Goal: Obtain resource: Download file/media

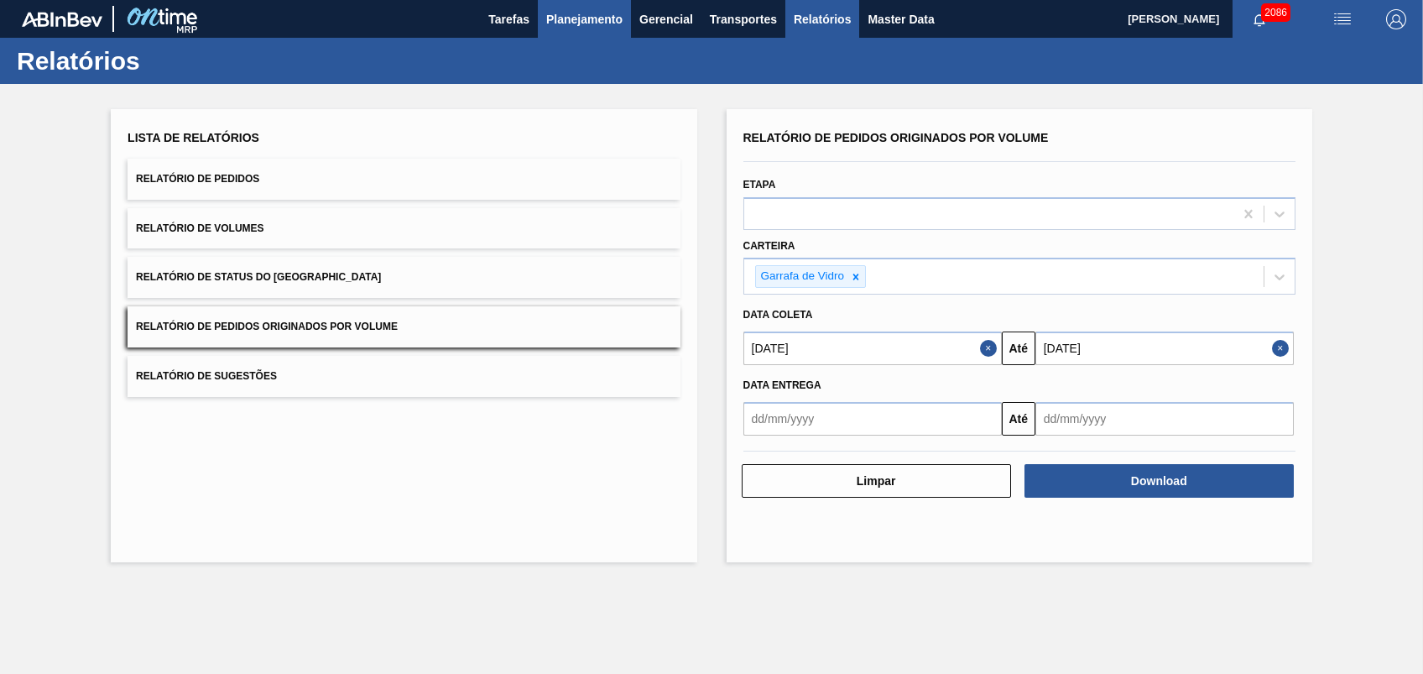
click at [591, 22] on span "Planejamento" at bounding box center [584, 19] width 76 height 20
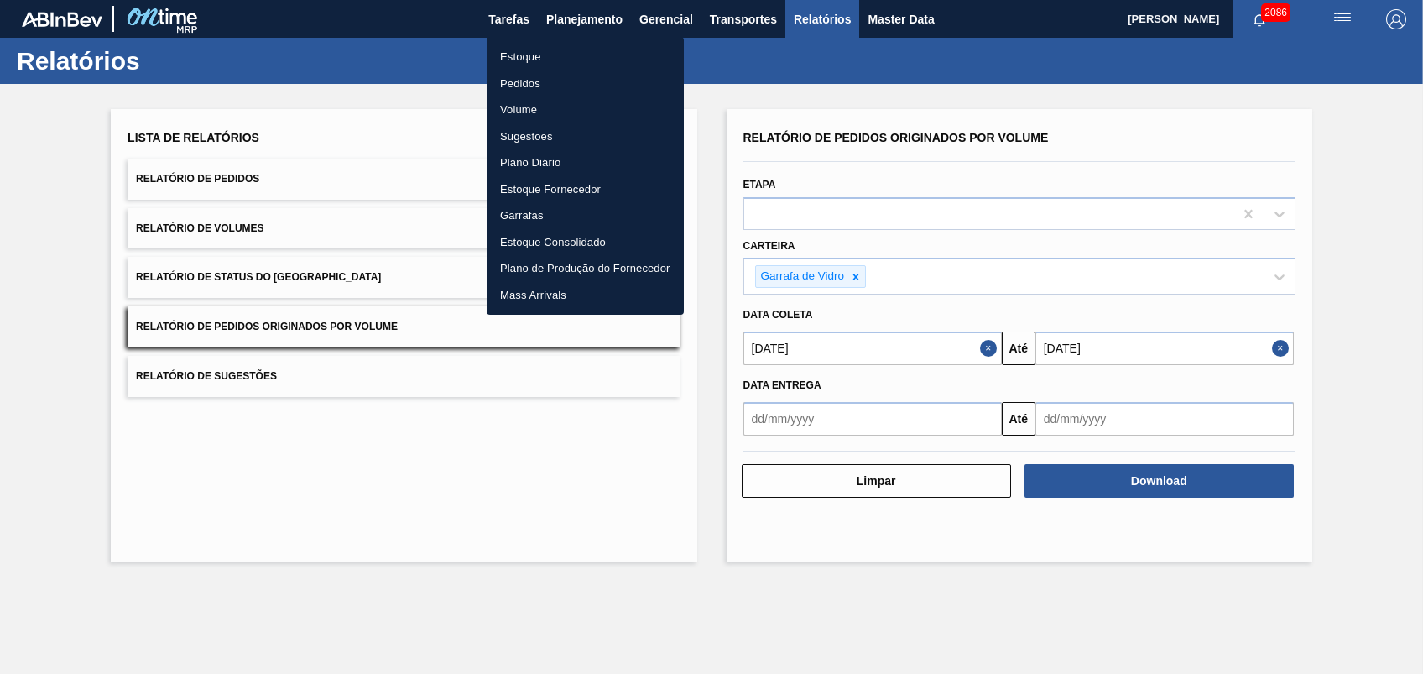
click at [524, 87] on li "Pedidos" at bounding box center [585, 83] width 197 height 27
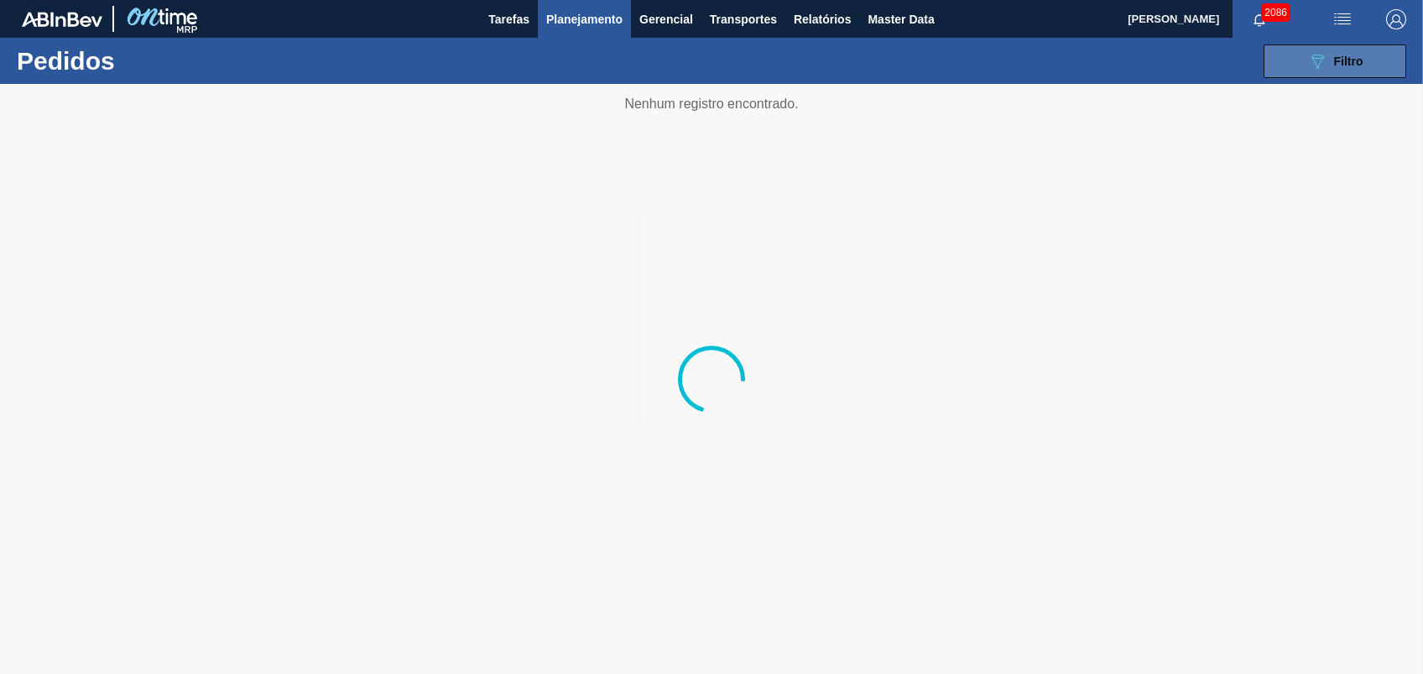
click at [1338, 58] on span "Filtro" at bounding box center [1348, 61] width 29 height 13
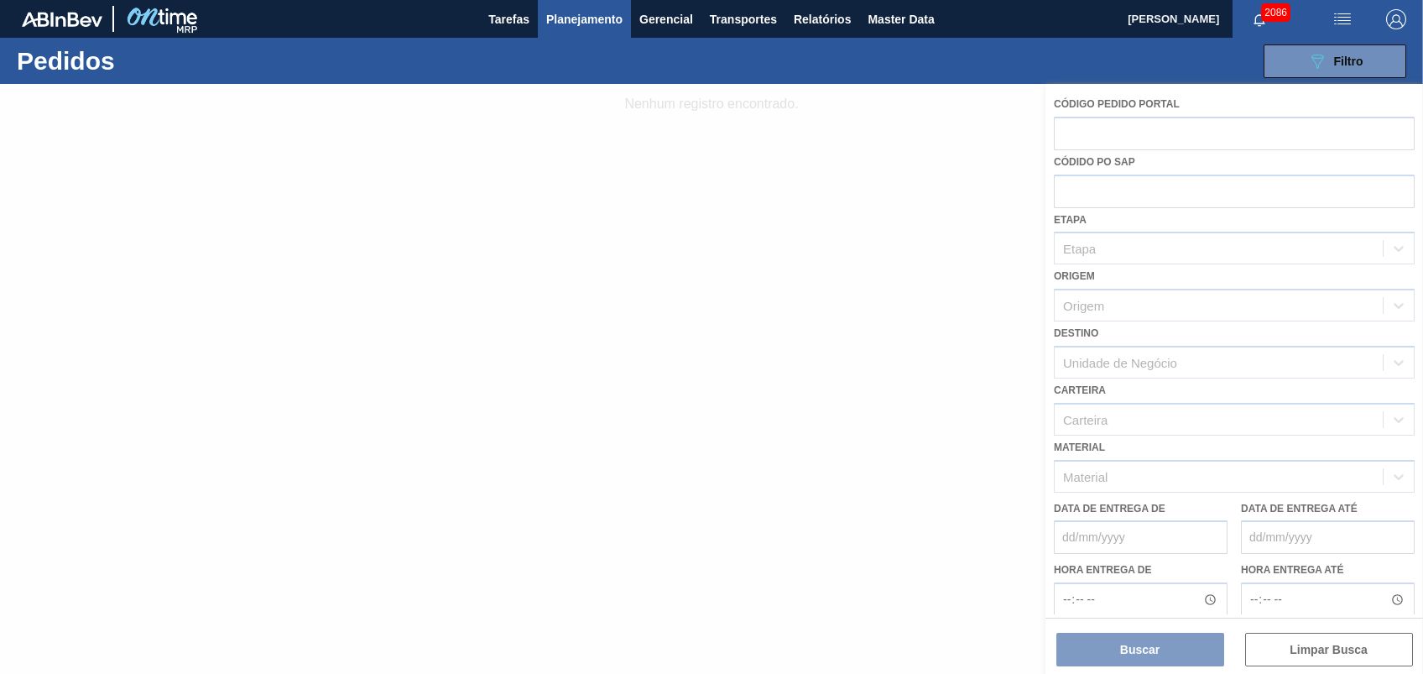
click at [1085, 190] on div at bounding box center [711, 379] width 1423 height 590
click at [1112, 196] on div at bounding box center [711, 379] width 1423 height 590
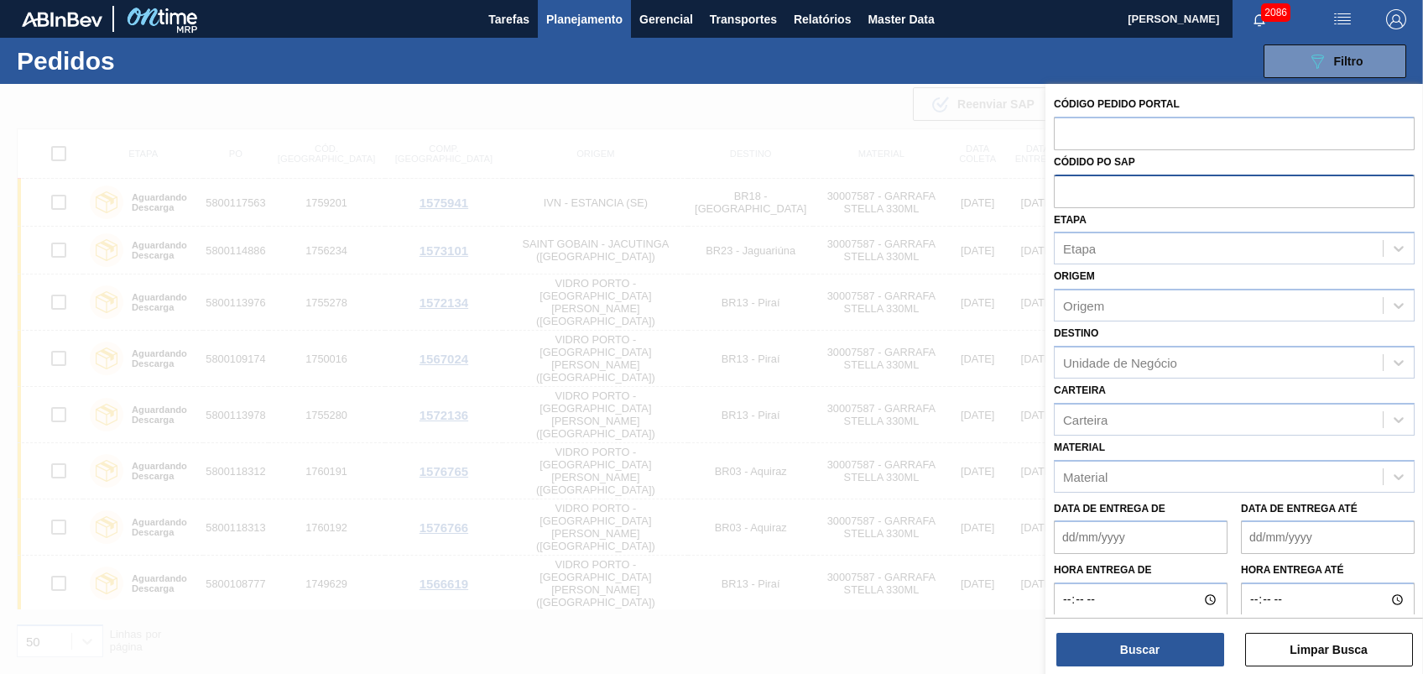
click at [1134, 178] on input "text" at bounding box center [1234, 191] width 361 height 32
paste input "text"
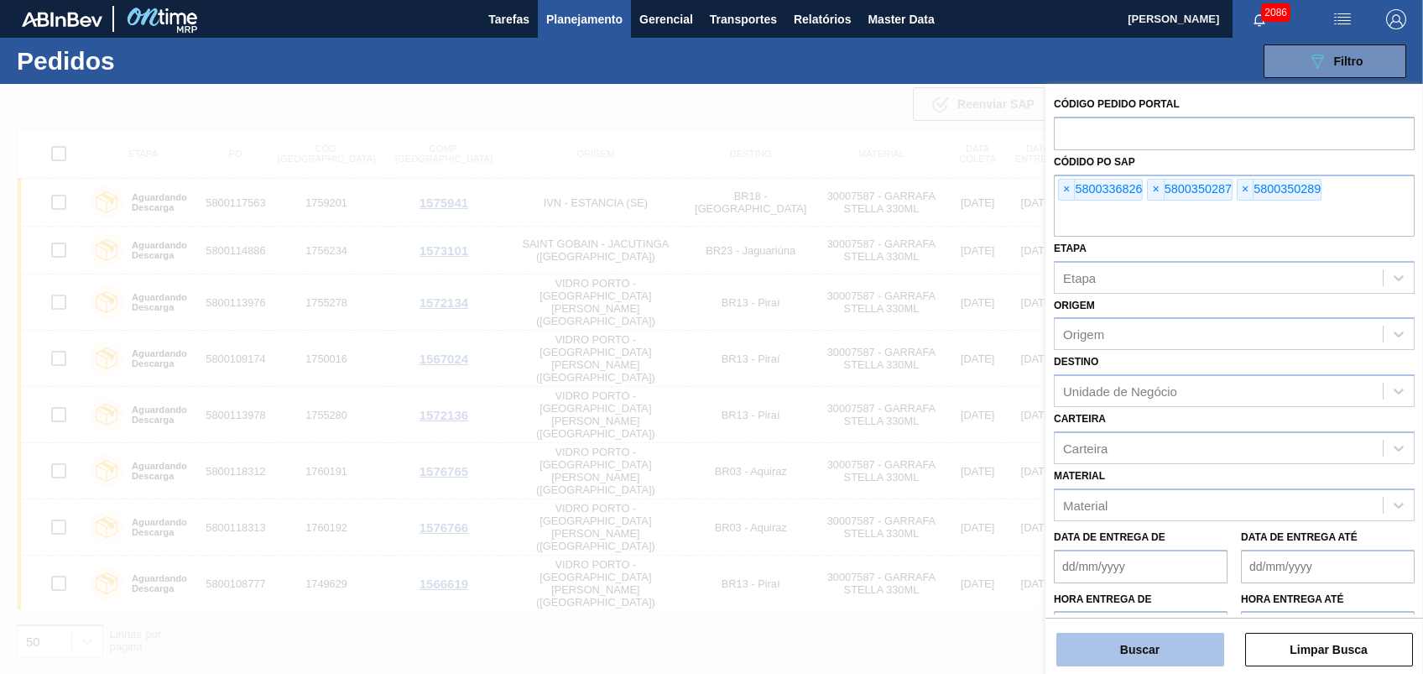
click at [1159, 637] on button "Buscar" at bounding box center [1140, 650] width 168 height 34
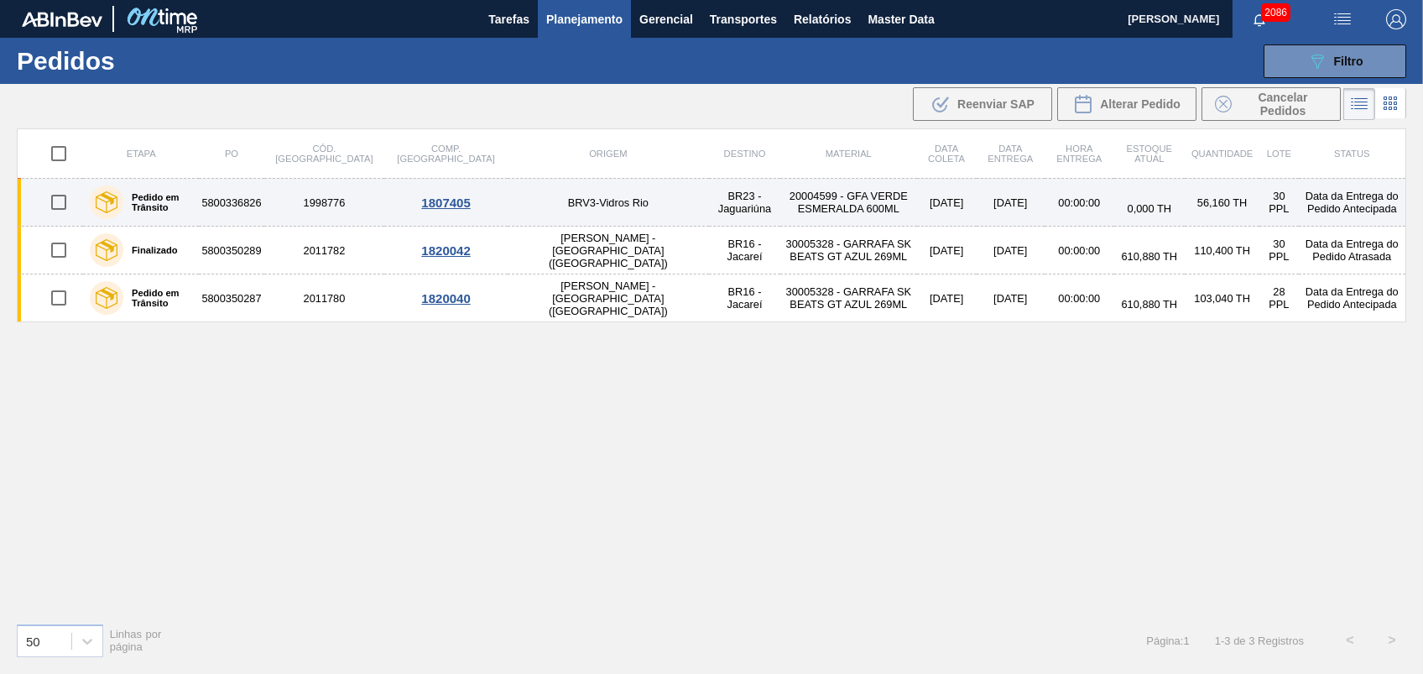
click at [780, 195] on td "20004599 - GFA VERDE ESMERALDA 600ML" at bounding box center [848, 203] width 136 height 48
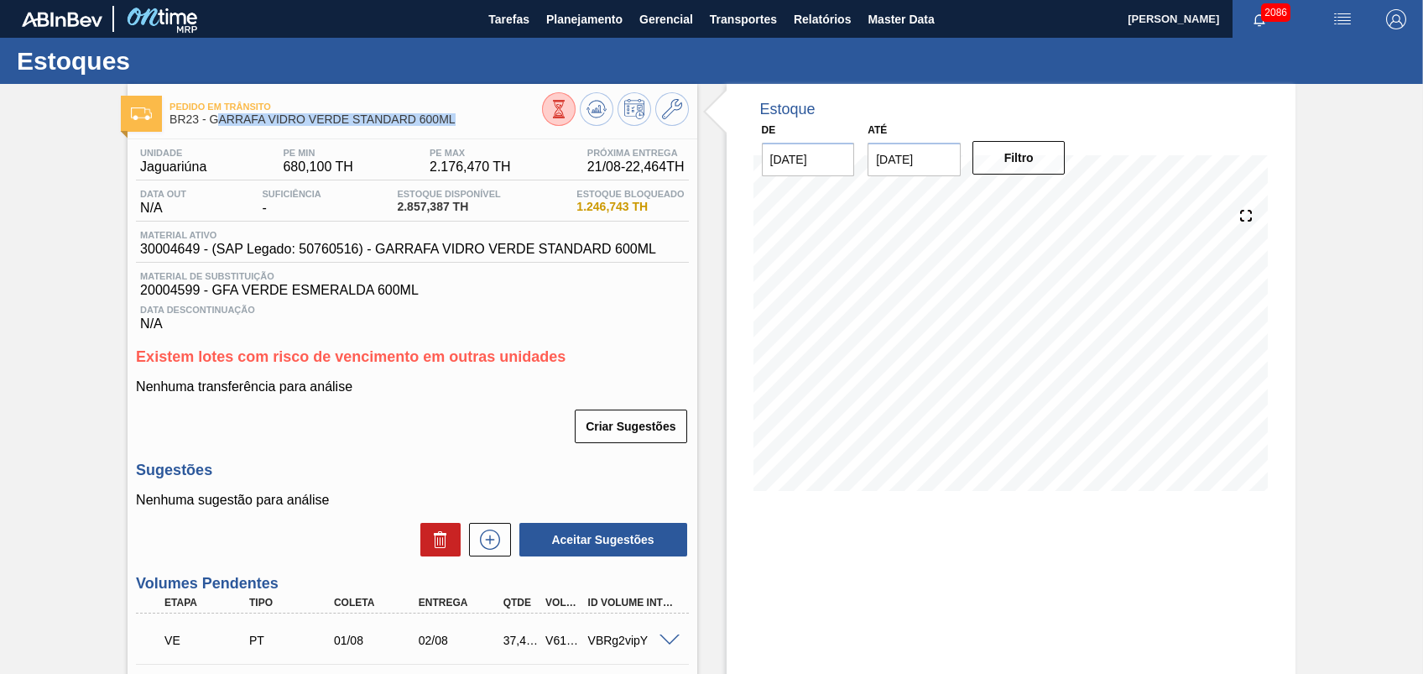
drag, startPoint x: 461, startPoint y: 117, endPoint x: 214, endPoint y: 120, distance: 246.7
click at [214, 120] on span "BR23 - GARRAFA VIDRO VERDE STANDARD 600ML" at bounding box center [355, 119] width 372 height 13
copy span "ARRAFA VIDRO VERDE STANDARD 600ML"
drag, startPoint x: 214, startPoint y: 120, endPoint x: 495, endPoint y: 115, distance: 281.1
click at [495, 115] on span "BR23 - GARRAFA VIDRO VERDE STANDARD 600ML" at bounding box center [355, 119] width 372 height 13
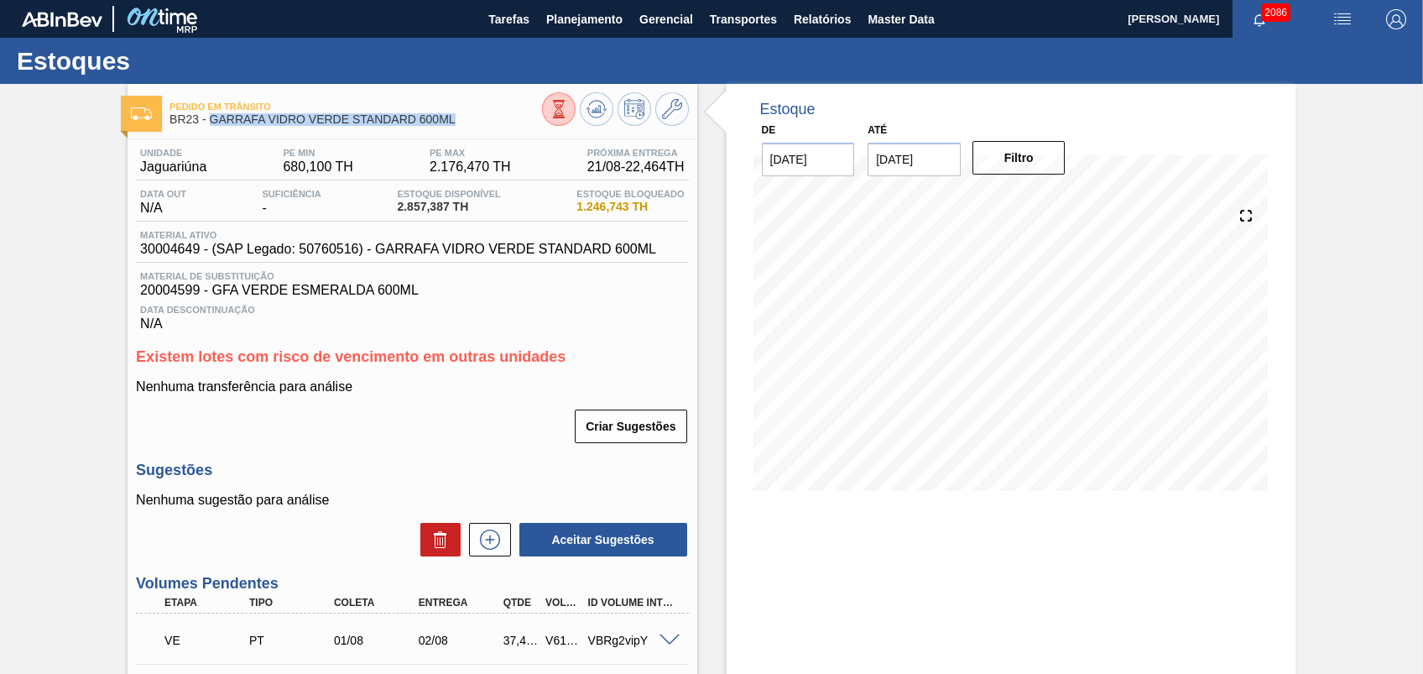
drag, startPoint x: 495, startPoint y: 115, endPoint x: 210, endPoint y: 118, distance: 285.3
click at [210, 118] on span "BR23 - GARRAFA VIDRO VERDE STANDARD 600ML" at bounding box center [355, 119] width 372 height 13
copy span "GARRAFA VIDRO VERDE STANDARD 600ML"
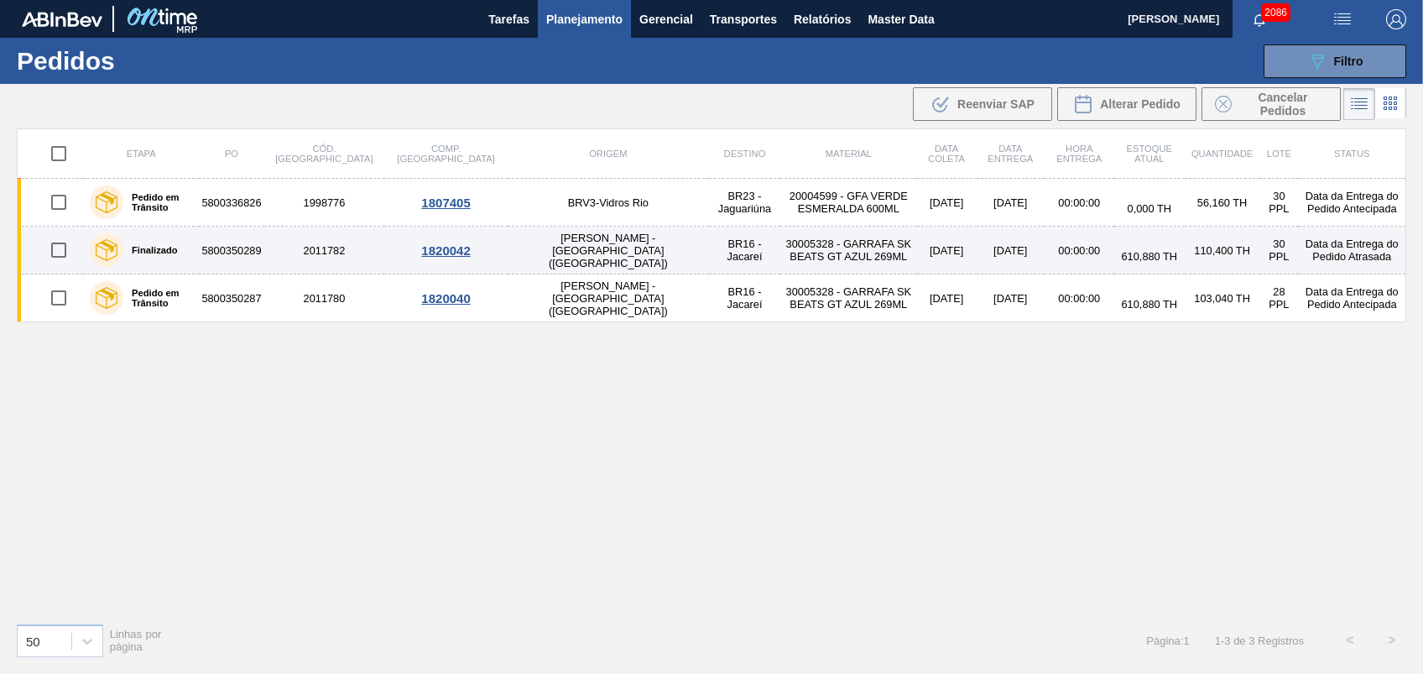
click at [812, 243] on td "30005328 - GARRAFA SK BEATS GT AZUL 269ML" at bounding box center [848, 251] width 136 height 48
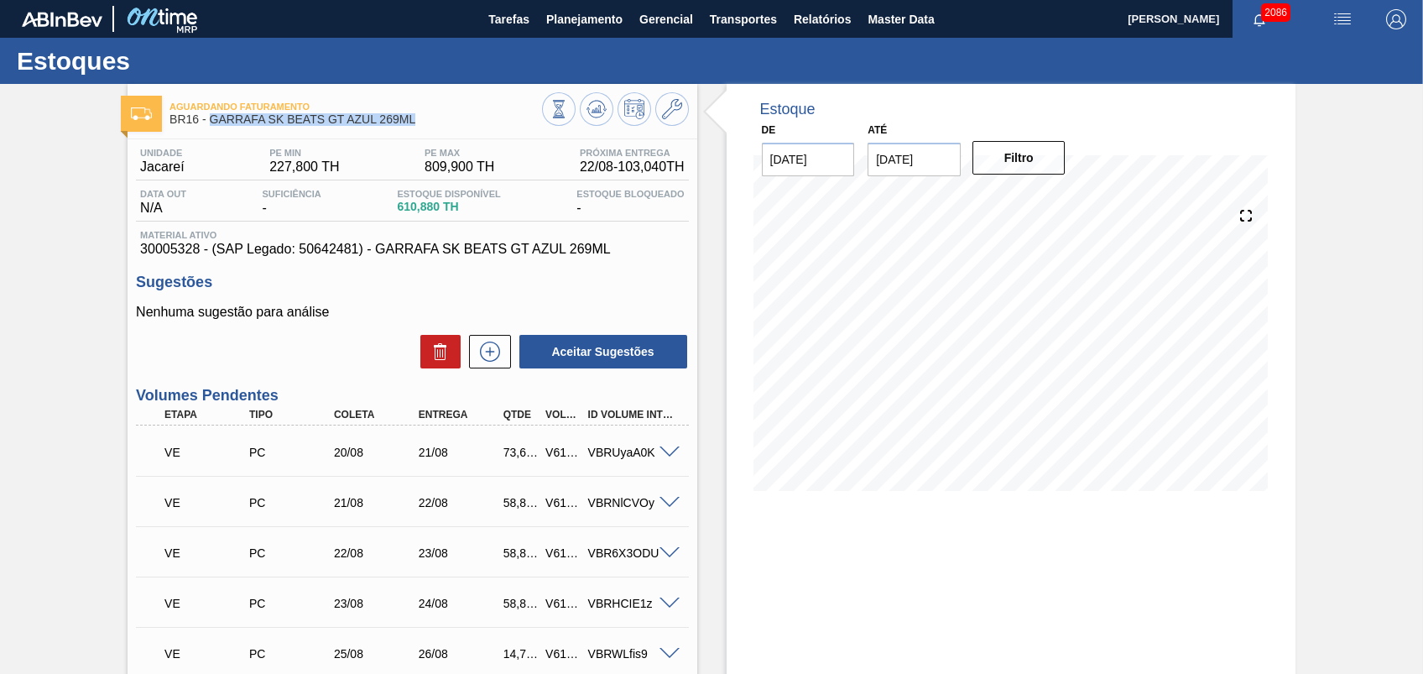
drag, startPoint x: 426, startPoint y: 117, endPoint x: 211, endPoint y: 114, distance: 215.7
click at [211, 114] on span "BR16 - GARRAFA SK BEATS GT AZUL 269ML" at bounding box center [355, 119] width 372 height 13
copy span "GARRAFA SK BEATS GT AZUL 269ML"
click at [803, 22] on span "Relatórios" at bounding box center [822, 19] width 57 height 20
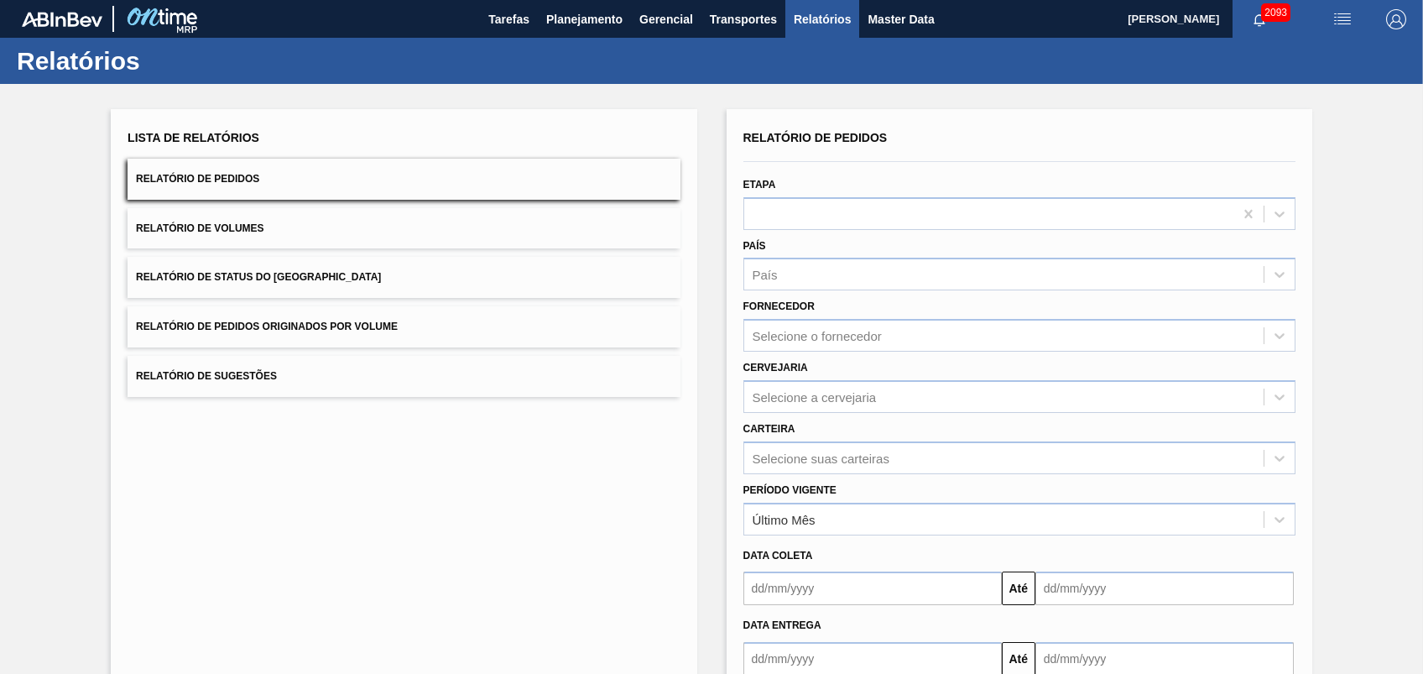
click at [314, 312] on button "Relatório de Pedidos Originados por Volume" at bounding box center [404, 326] width 552 height 41
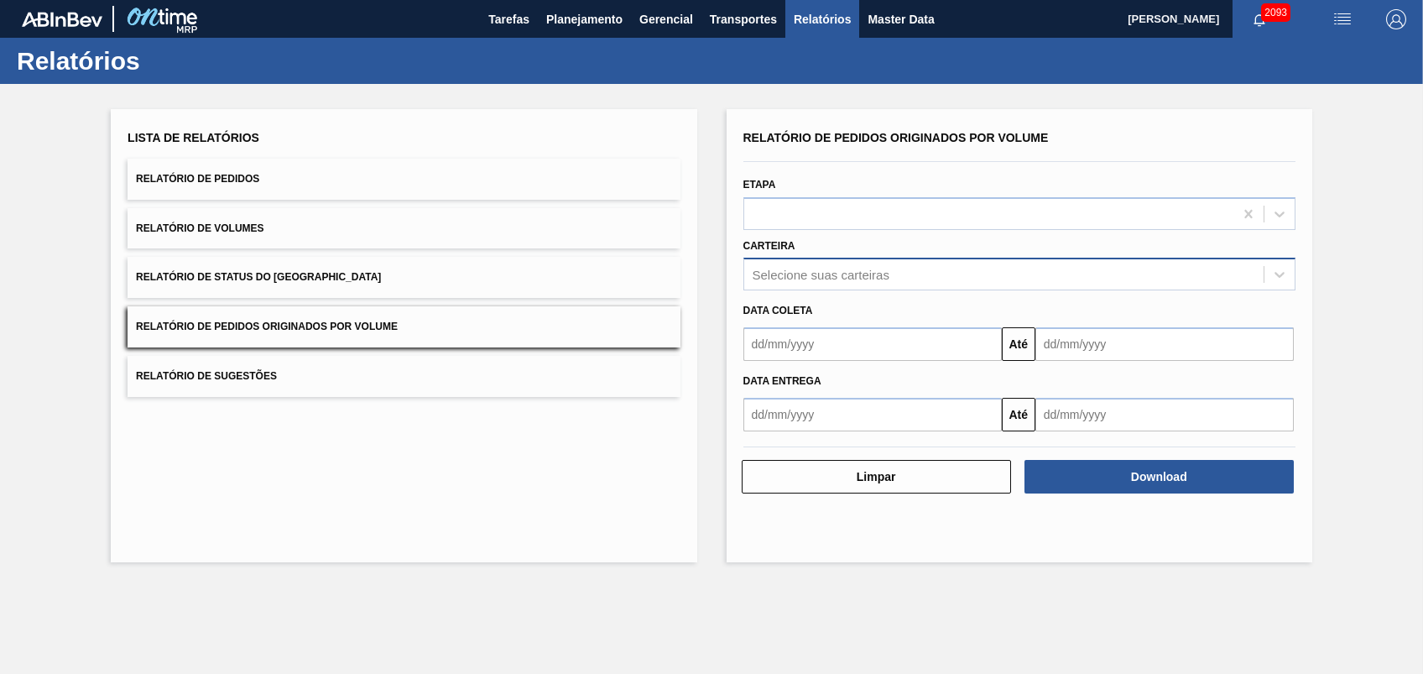
click at [814, 270] on div "Selecione suas carteiras" at bounding box center [821, 275] width 137 height 14
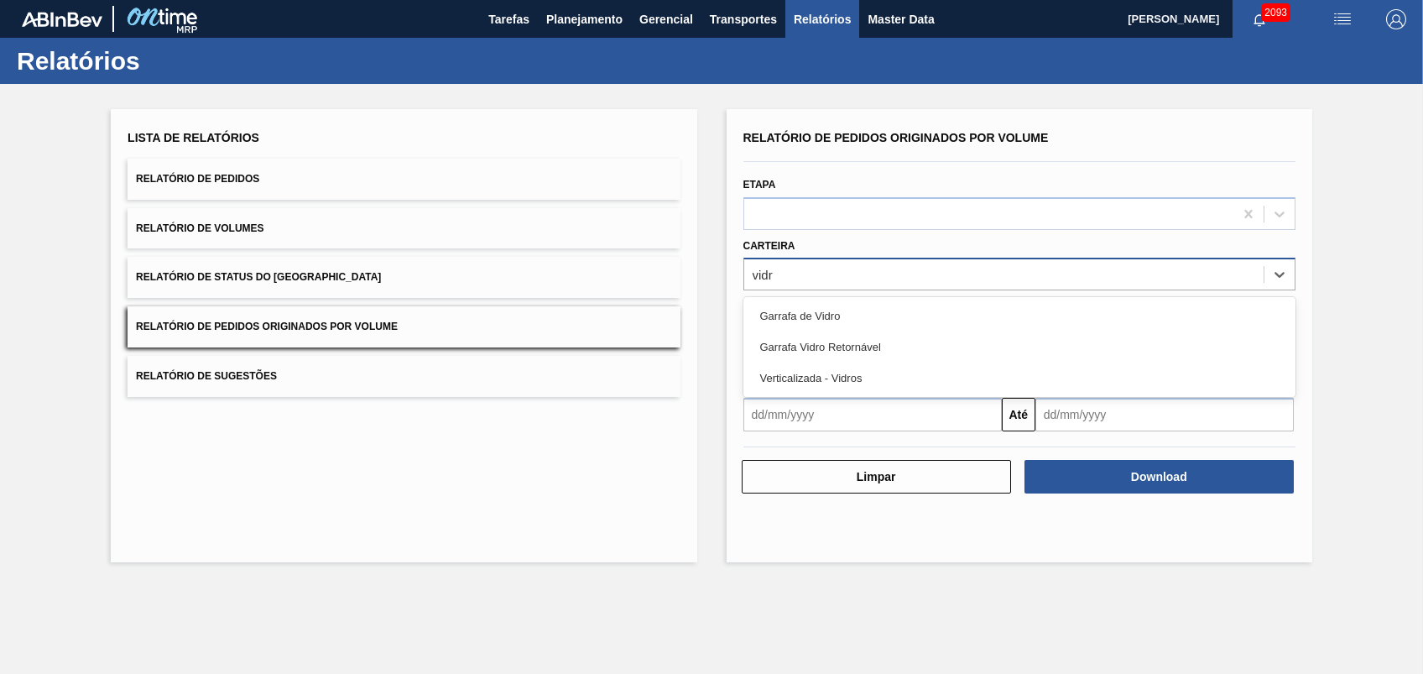
type input "vidro"
click at [802, 306] on div "Garrafa de Vidro" at bounding box center [1019, 315] width 552 height 31
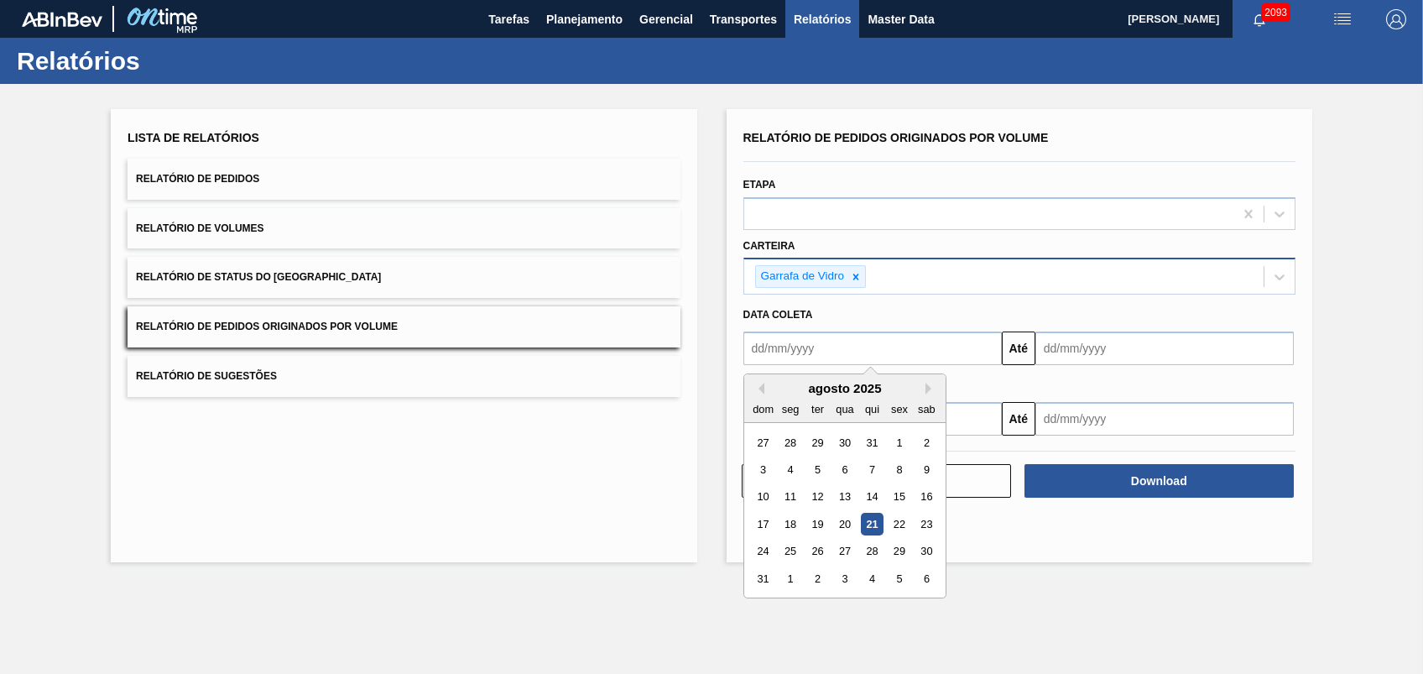
click at [821, 352] on input "text" at bounding box center [872, 348] width 258 height 34
type input "01/08/2025"
type input "22/08/2025"
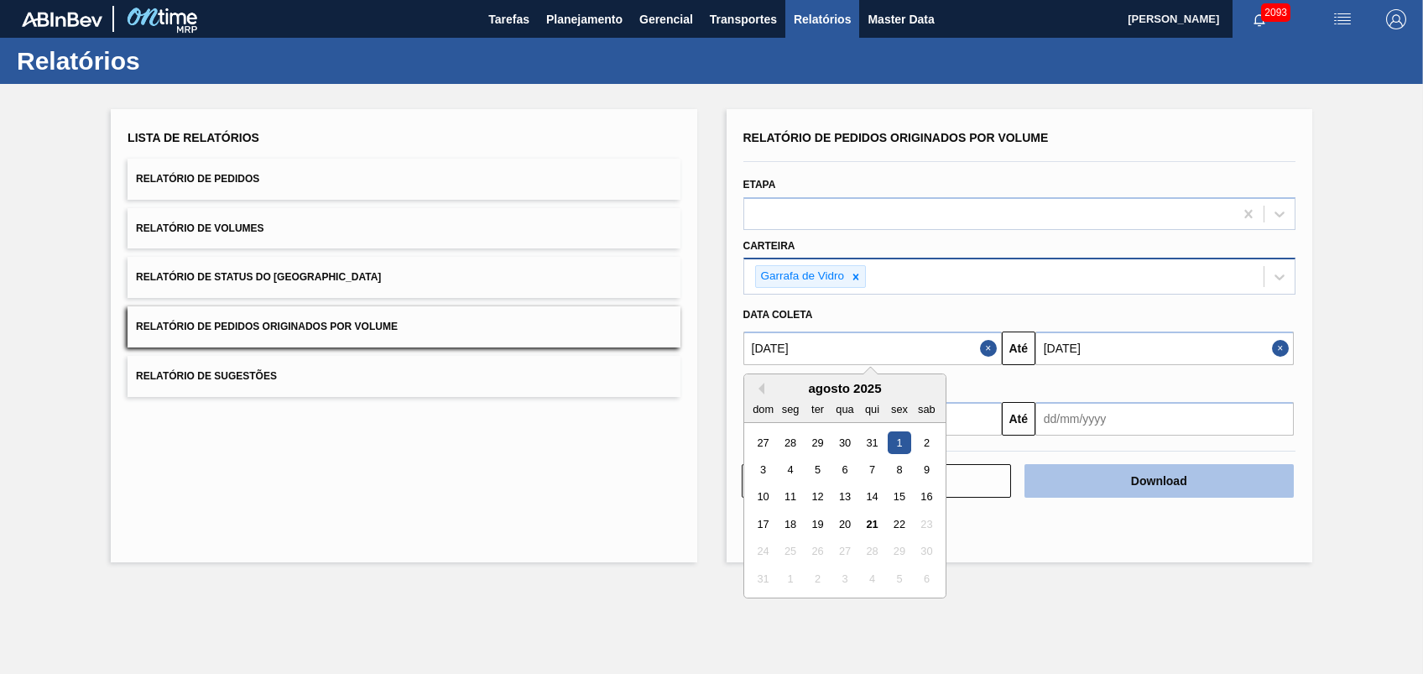
click at [1122, 475] on button "Download" at bounding box center [1159, 481] width 269 height 34
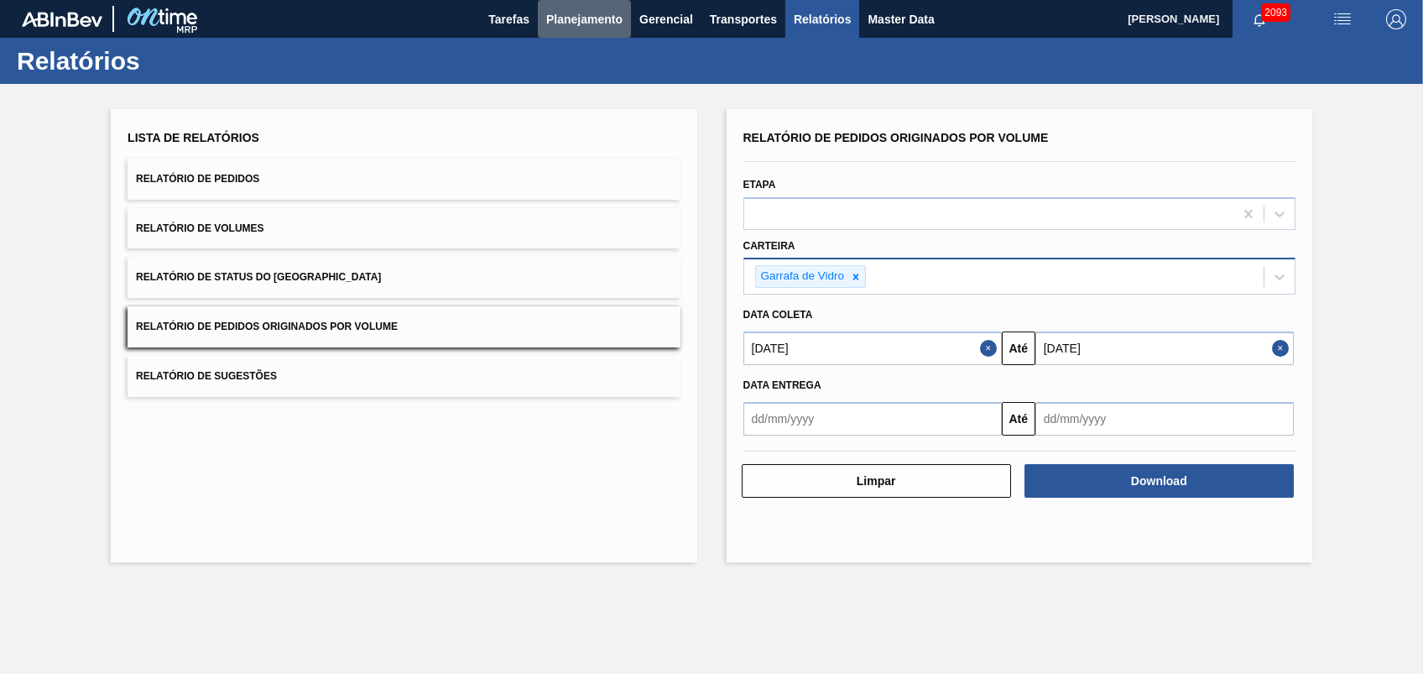
drag, startPoint x: 583, startPoint y: 15, endPoint x: 540, endPoint y: 88, distance: 85.0
click at [583, 15] on span "Planejamento" at bounding box center [584, 19] width 76 height 20
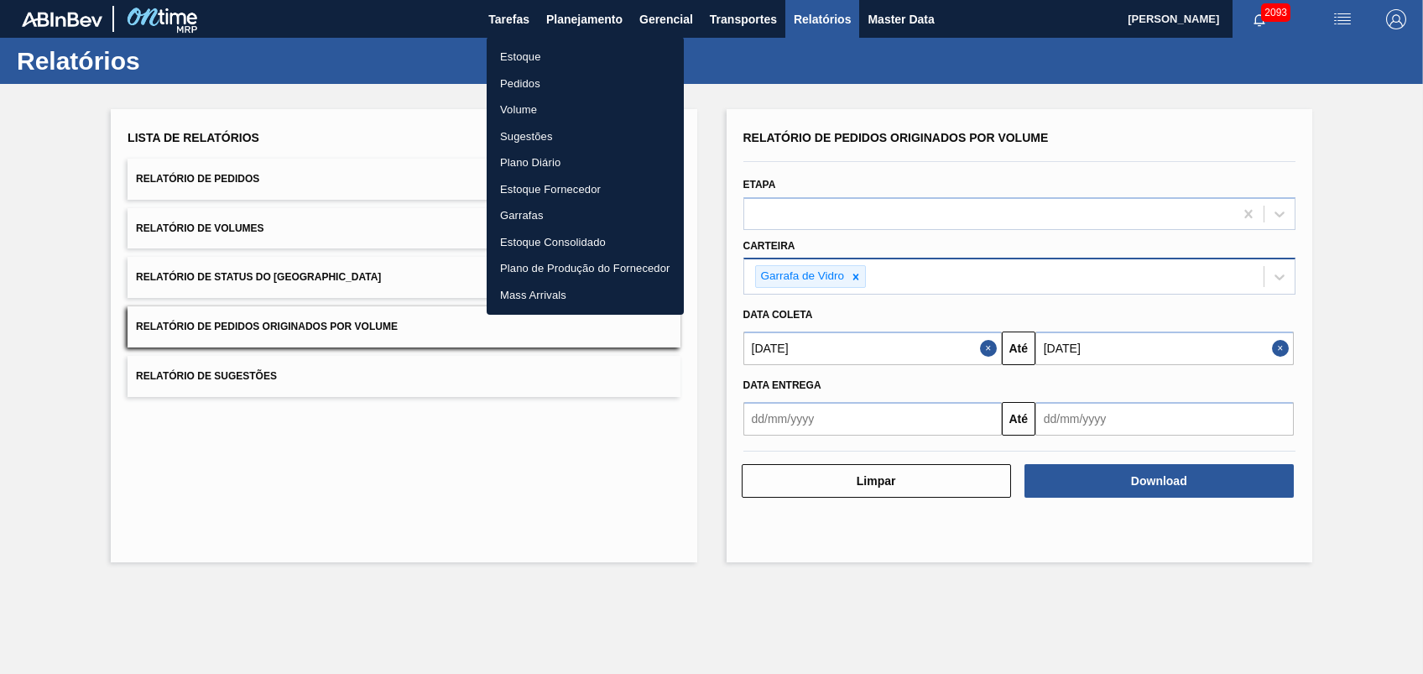
click at [529, 86] on li "Pedidos" at bounding box center [585, 83] width 197 height 27
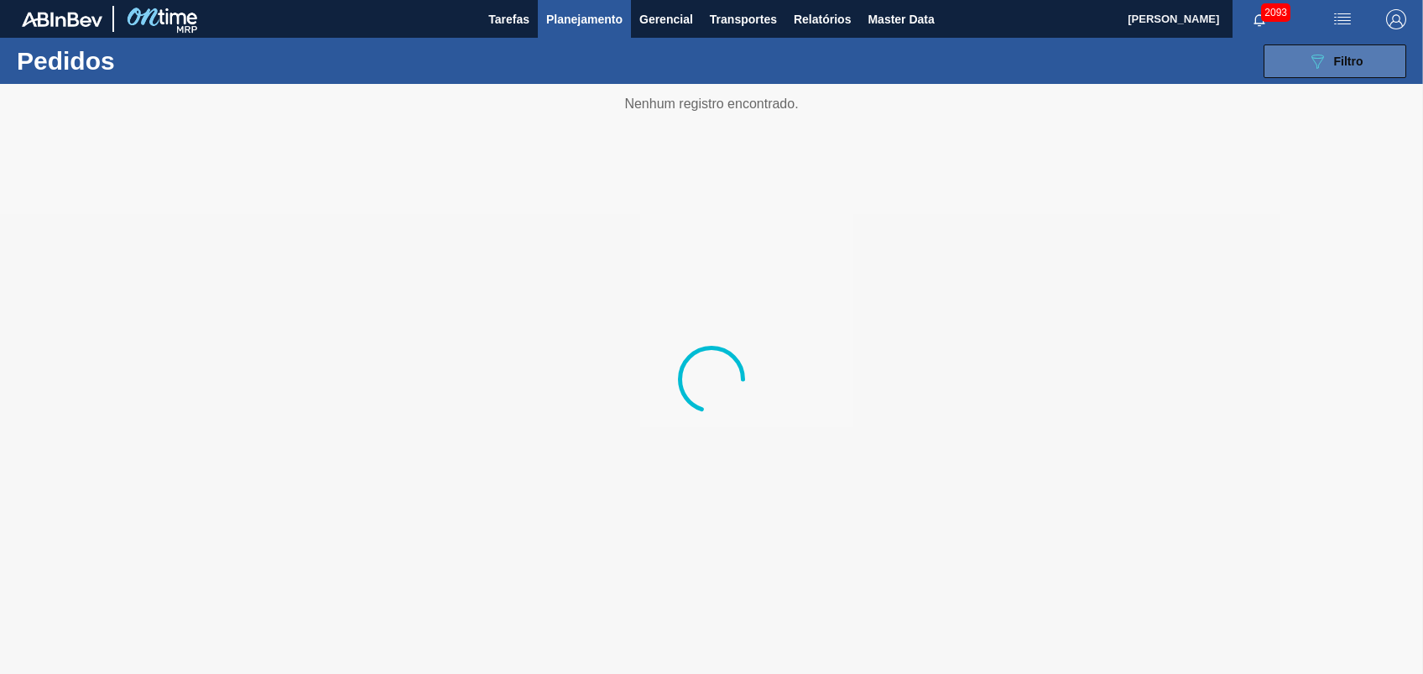
click at [1348, 76] on button "089F7B8B-B2A5-4AFE-B5C0-19BA573D28AC Filtro" at bounding box center [1335, 61] width 143 height 34
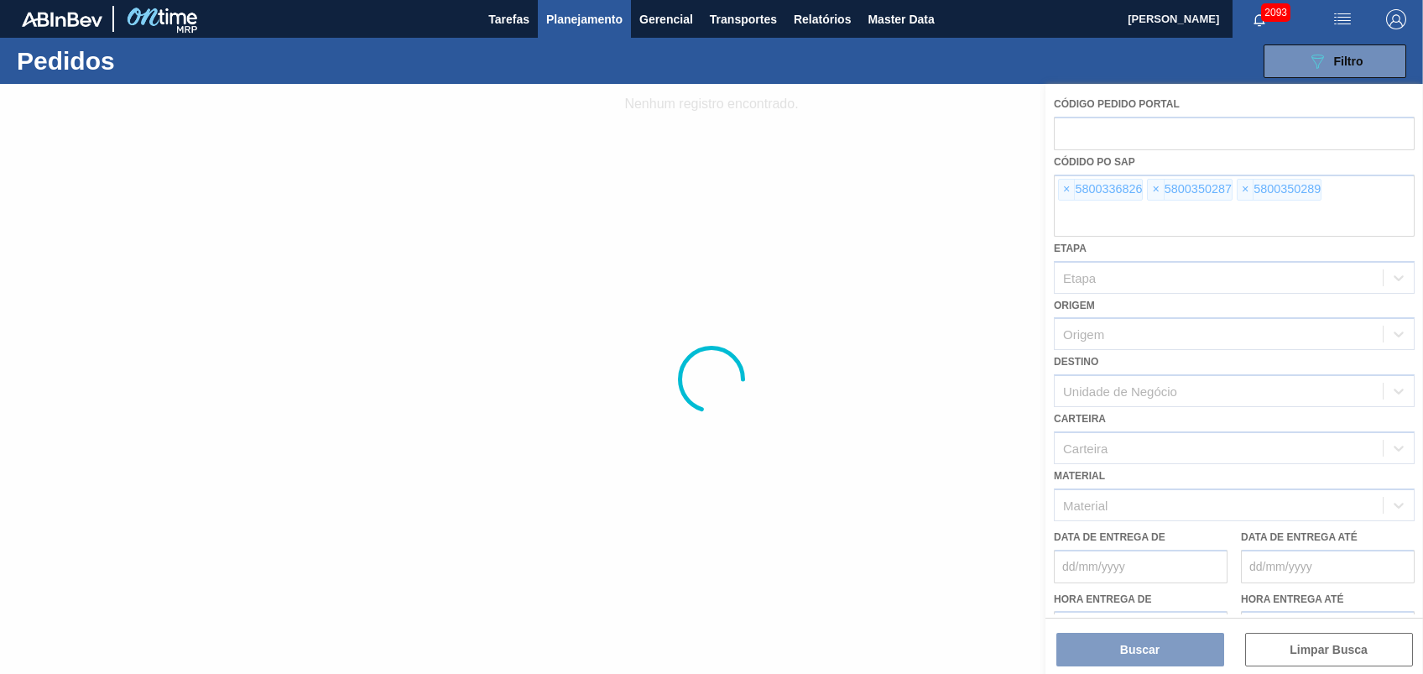
click at [1078, 195] on div at bounding box center [711, 379] width 1423 height 590
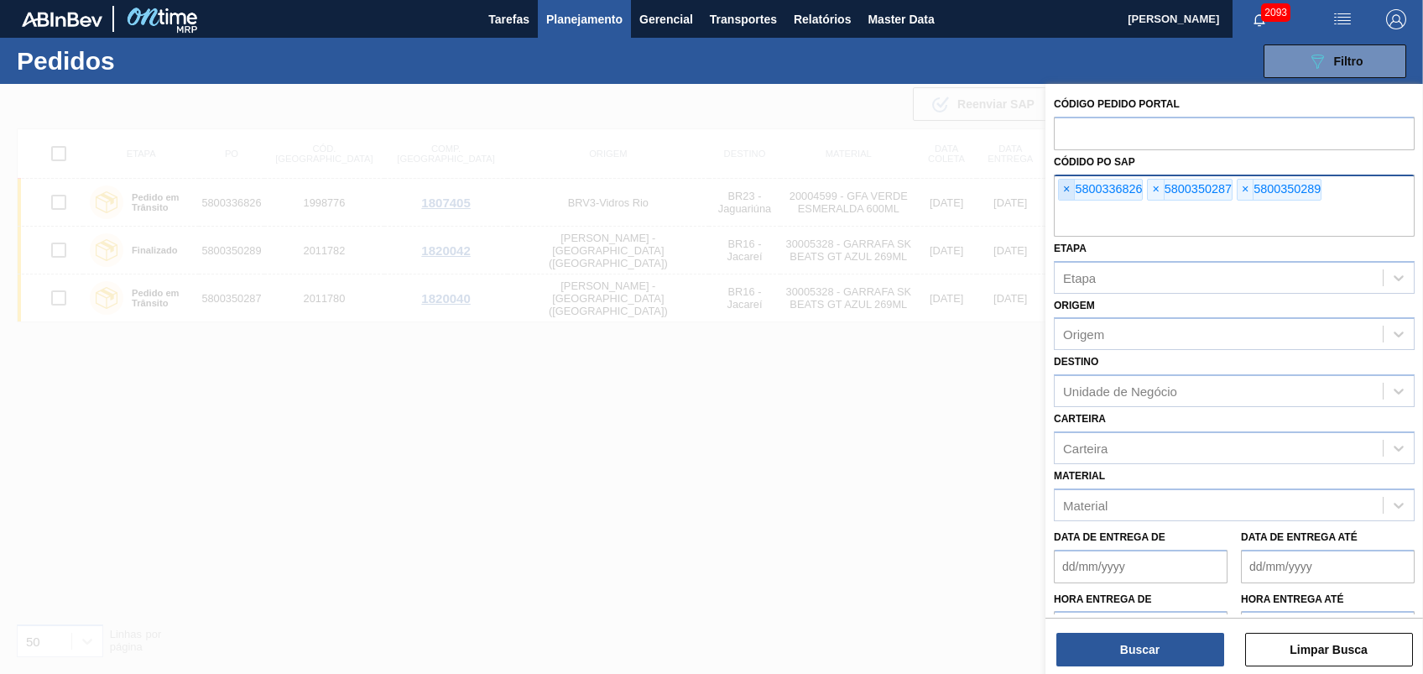
click at [1061, 192] on span "×" at bounding box center [1067, 190] width 16 height 20
click at [1061, 205] on input "text" at bounding box center [1234, 221] width 361 height 32
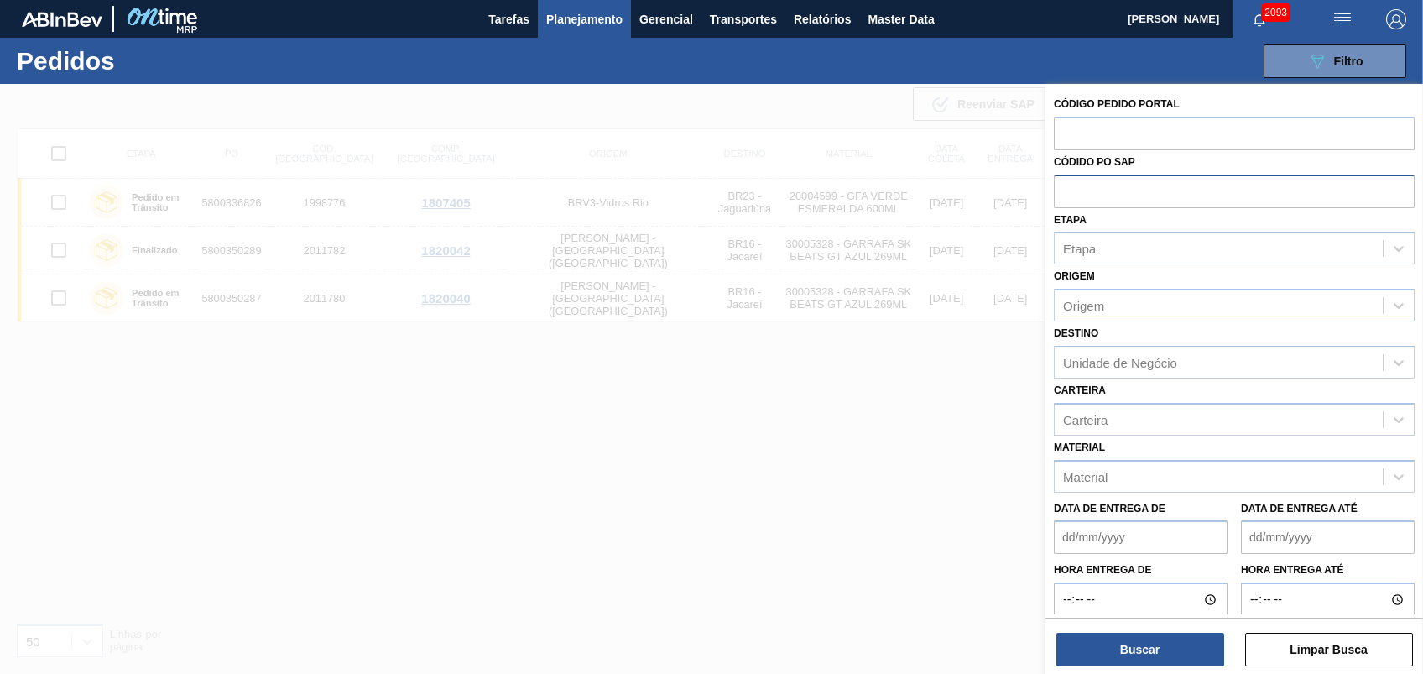
paste input "text"
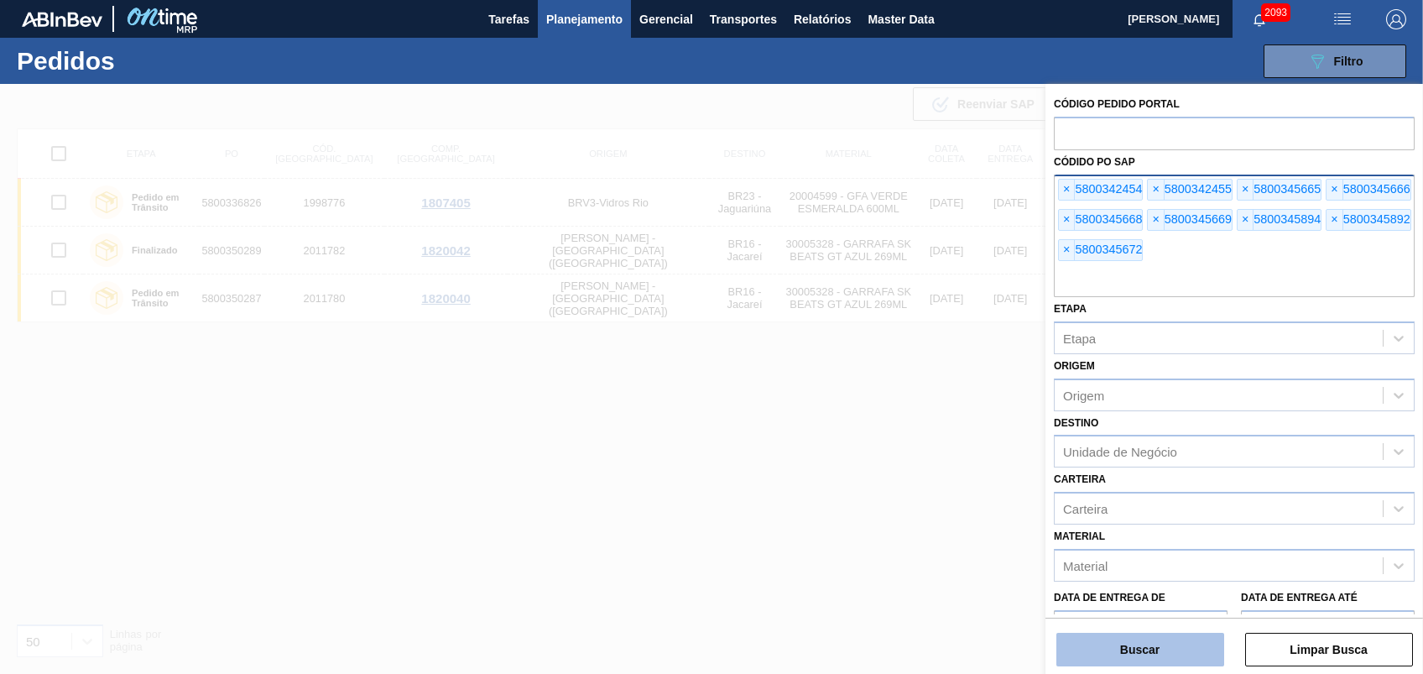
click at [1116, 639] on button "Buscar" at bounding box center [1140, 650] width 168 height 34
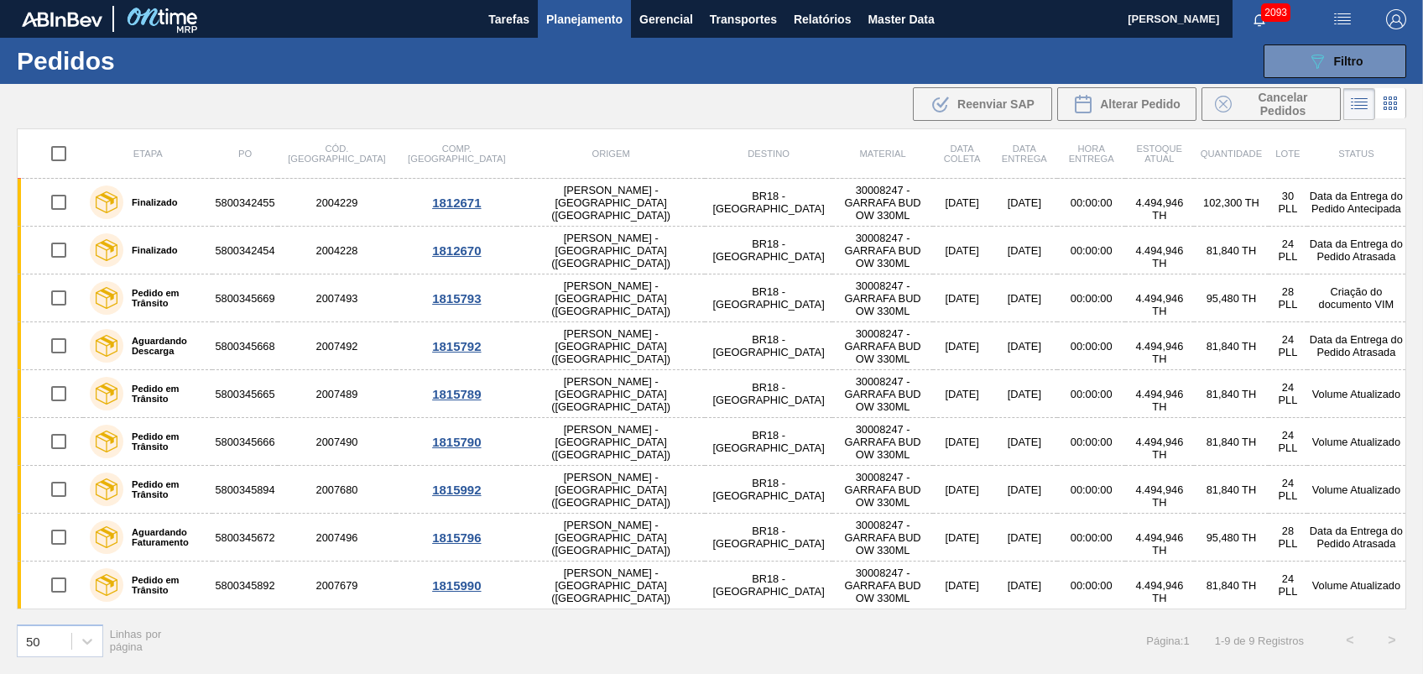
click at [832, 255] on td "30008247 - GARRAFA BUD OW 330ML" at bounding box center [882, 251] width 101 height 48
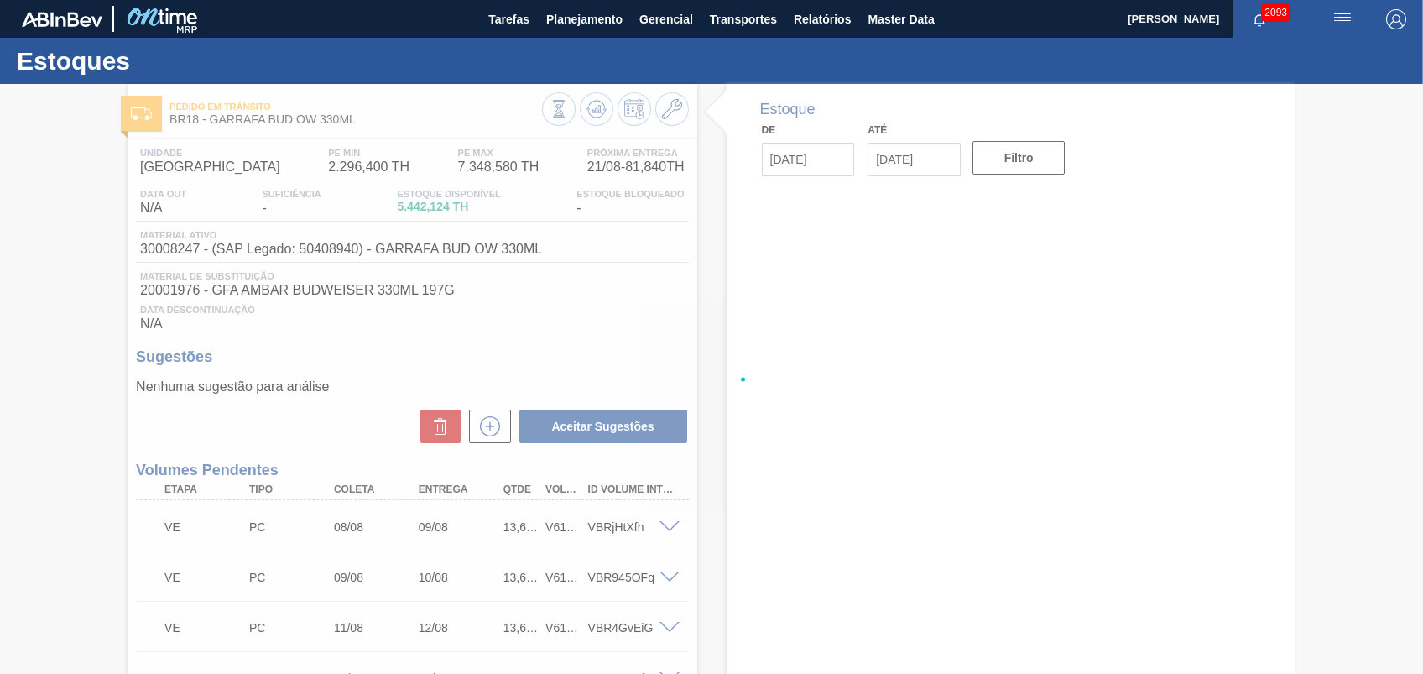
type input "21/08/2025"
type input "04/09/2025"
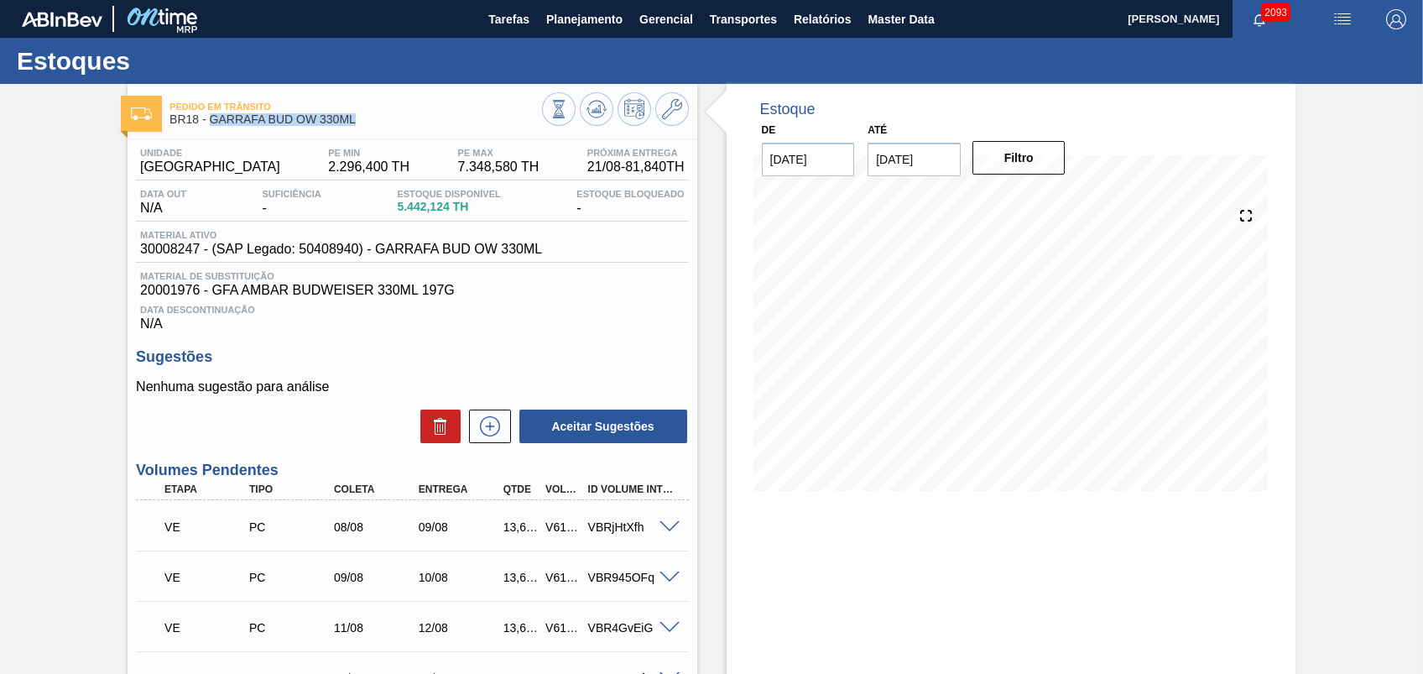
copy span "GARRAFA BUD OW 330ML"
drag, startPoint x: 374, startPoint y: 117, endPoint x: 210, endPoint y: 123, distance: 164.5
click at [210, 123] on span "BR18 - GARRAFA BUD OW 330ML" at bounding box center [355, 119] width 372 height 13
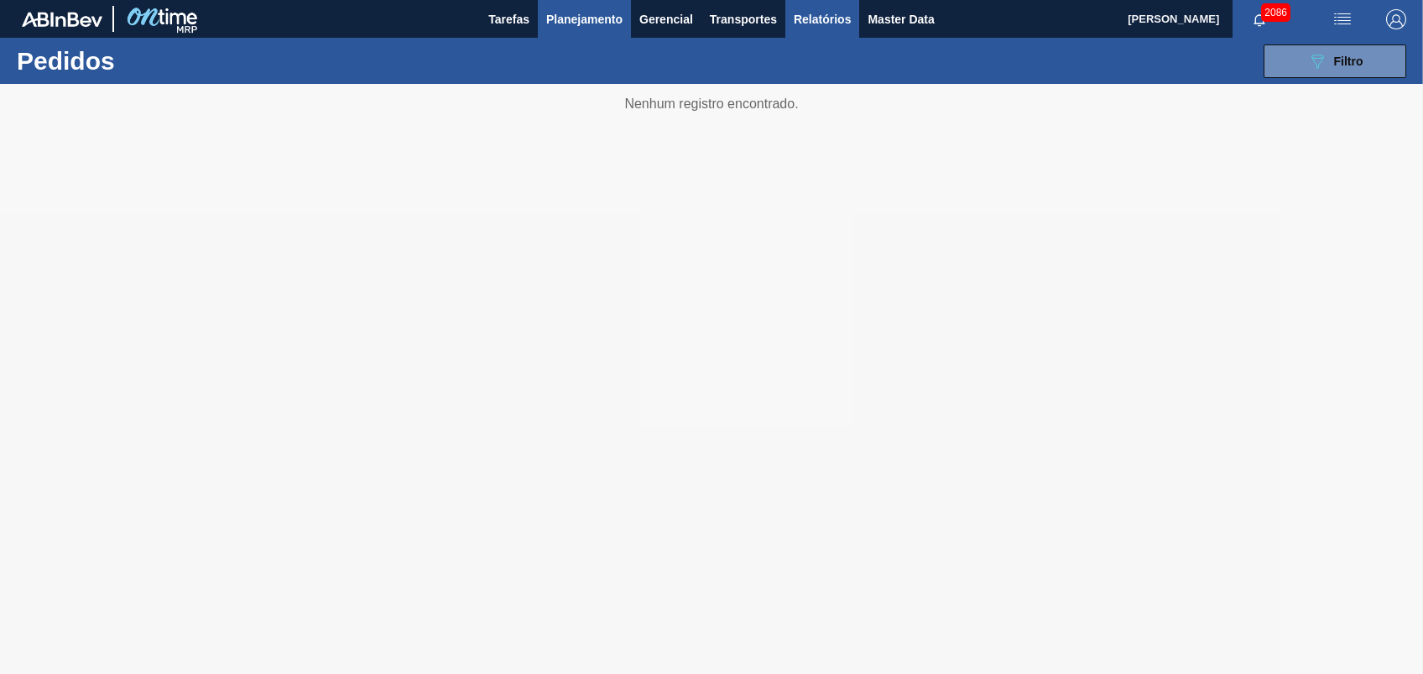
click at [818, 17] on span "Relatórios" at bounding box center [822, 19] width 57 height 20
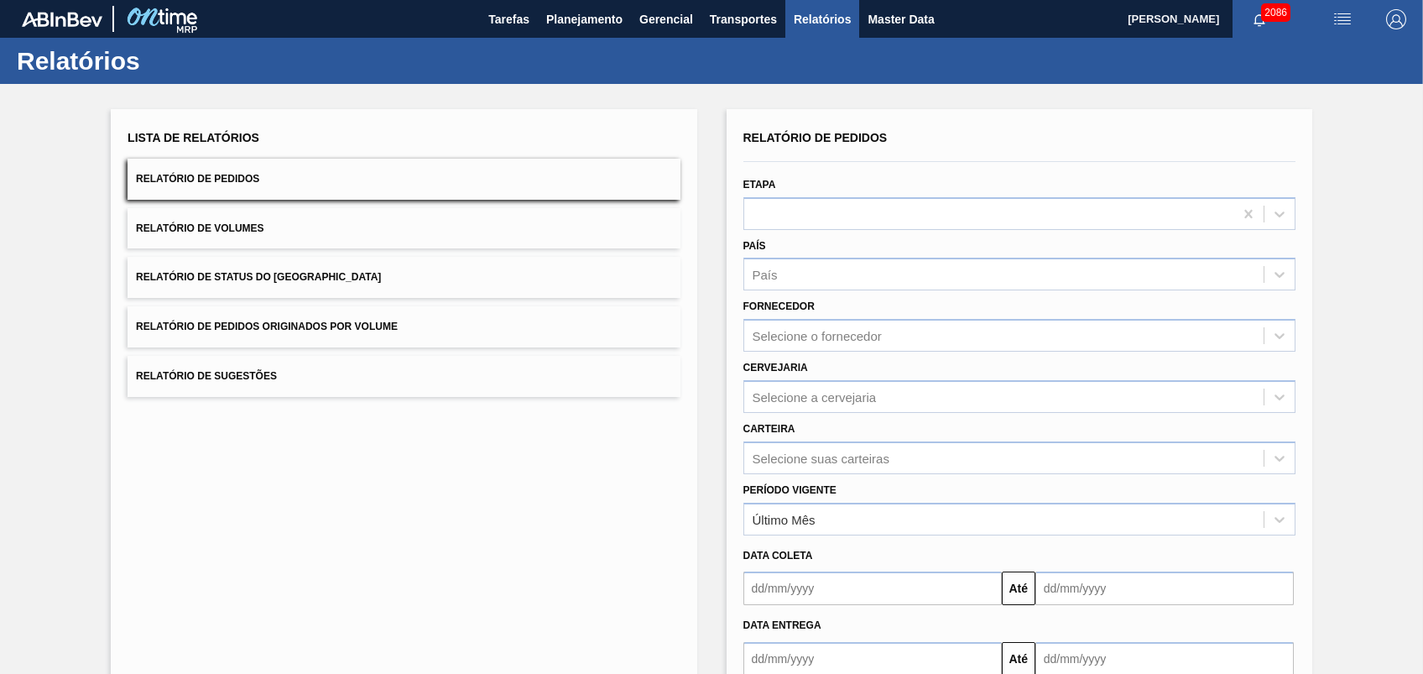
click at [335, 315] on button "Relatório de Pedidos Originados por Volume" at bounding box center [404, 326] width 552 height 41
